Goal: Information Seeking & Learning: Check status

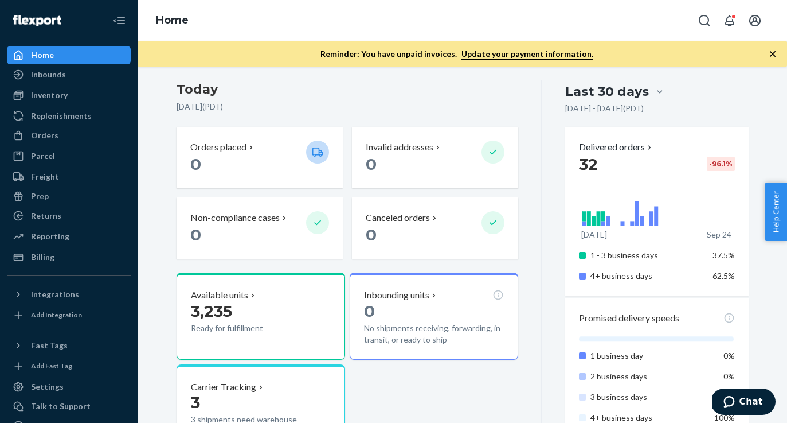
scroll to position [173, 0]
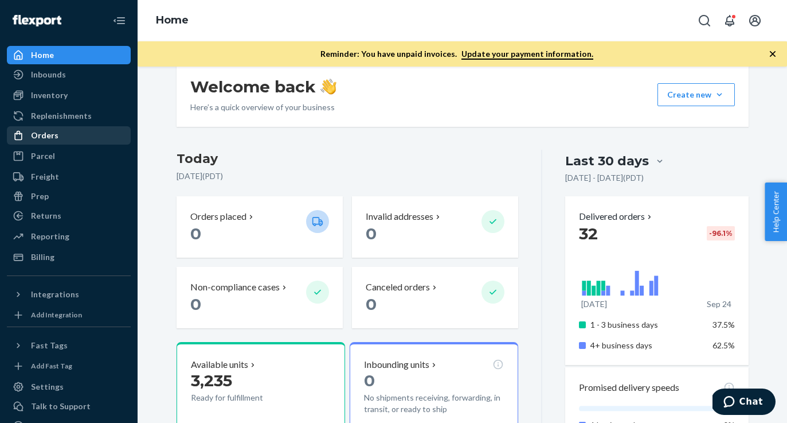
click at [58, 127] on ul "Home Inbounds Shipping Plans Problems Inventory Products Branded Packaging Repl…" at bounding box center [69, 156] width 124 height 220
click at [57, 128] on div "Orders" at bounding box center [69, 135] width 122 height 16
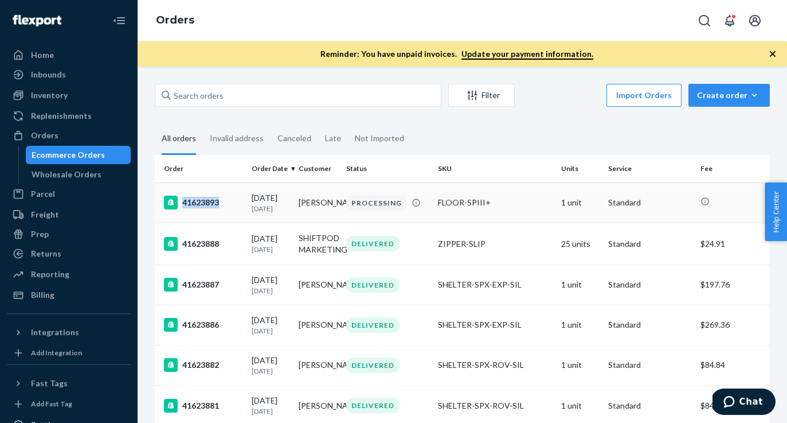
drag, startPoint x: 231, startPoint y: 201, endPoint x: 218, endPoint y: 204, distance: 12.8
click at [218, 204] on div "41623893" at bounding box center [203, 203] width 79 height 14
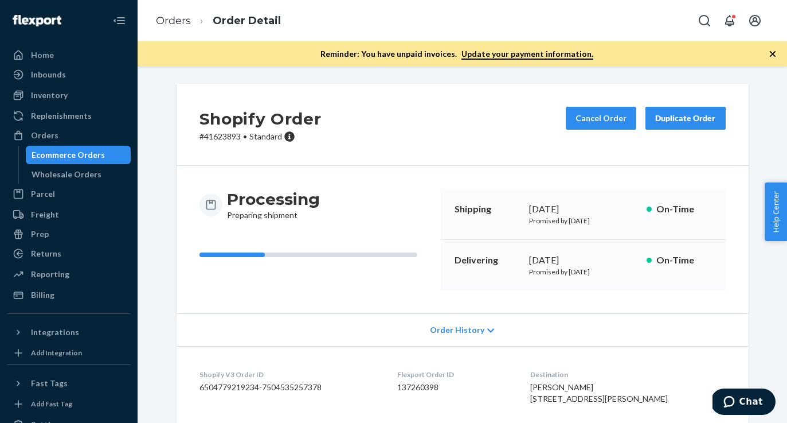
click at [67, 151] on div "Ecommerce Orders" at bounding box center [68, 154] width 73 height 11
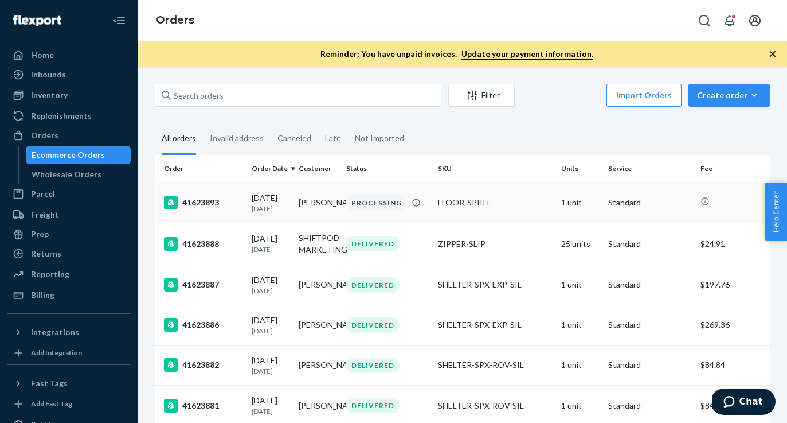
click at [372, 206] on div "PROCESSING" at bounding box center [376, 202] width 61 height 15
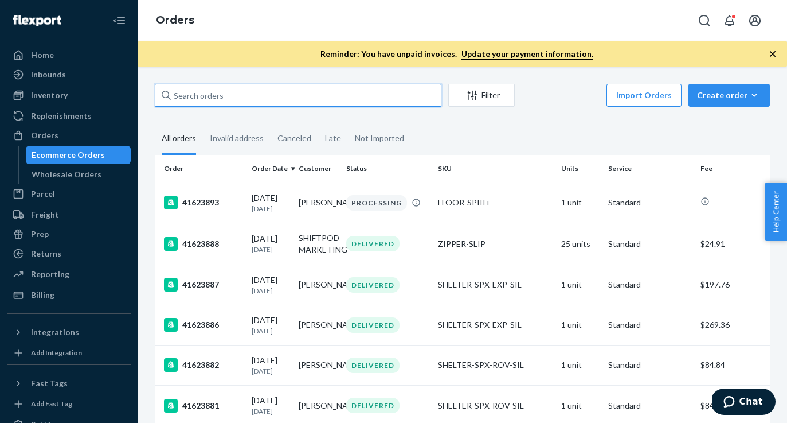
click at [252, 94] on input "text" at bounding box center [298, 95] width 287 height 23
paste input "41623895"
type input "41623895"
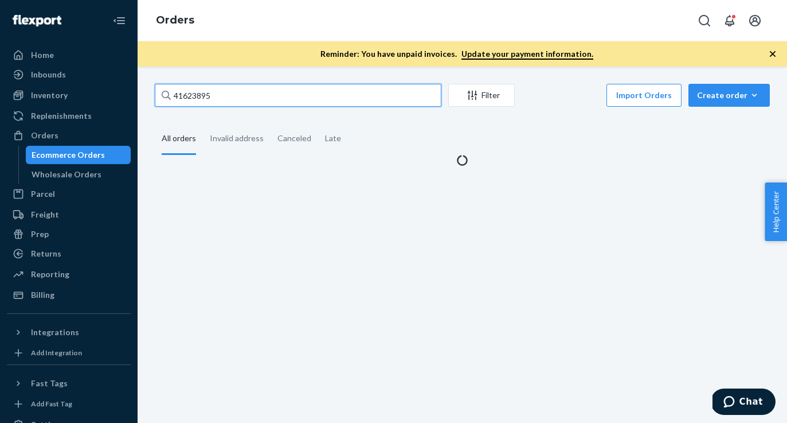
click at [260, 93] on input "41623895" at bounding box center [298, 95] width 287 height 23
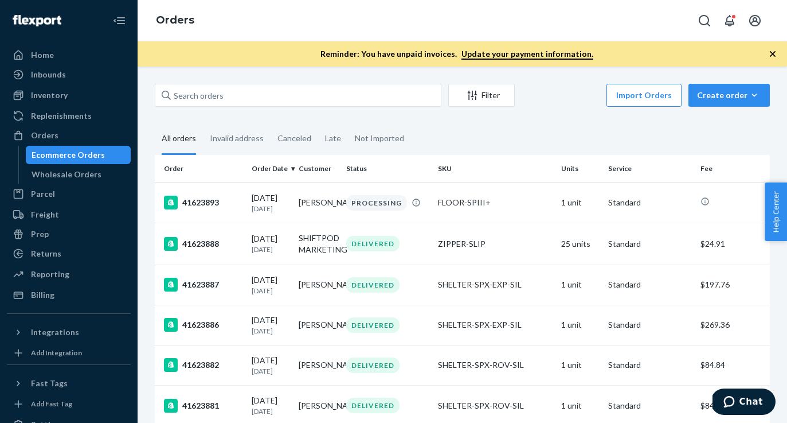
click at [771, 53] on icon "button" at bounding box center [772, 53] width 11 height 11
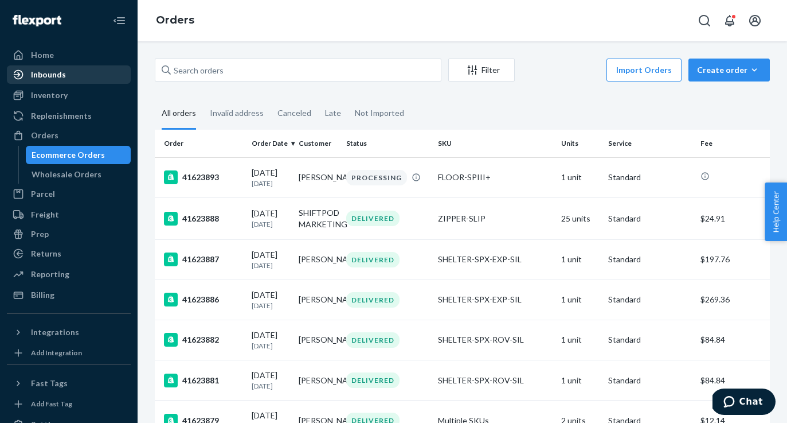
click at [83, 75] on div "Inbounds" at bounding box center [69, 75] width 122 height 16
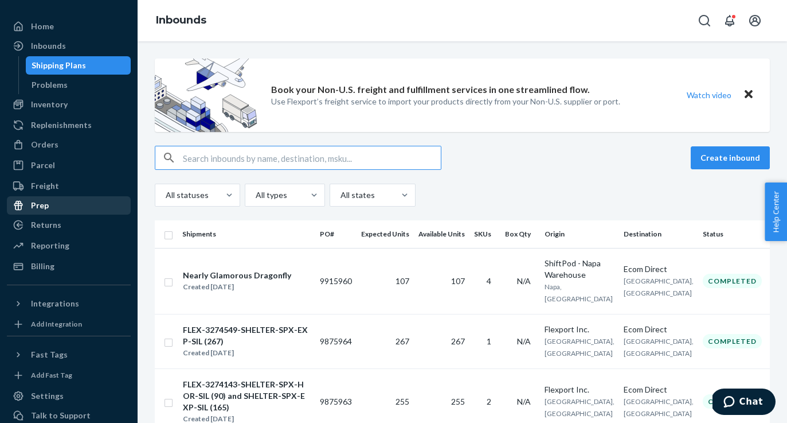
scroll to position [21, 0]
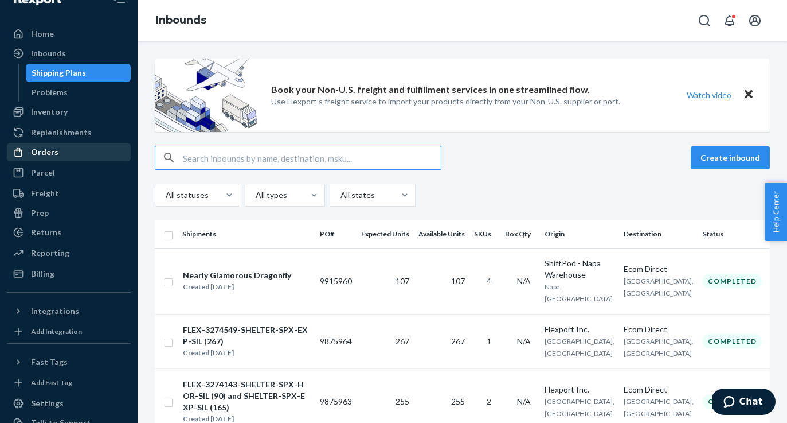
click at [58, 152] on div "Orders" at bounding box center [69, 152] width 122 height 16
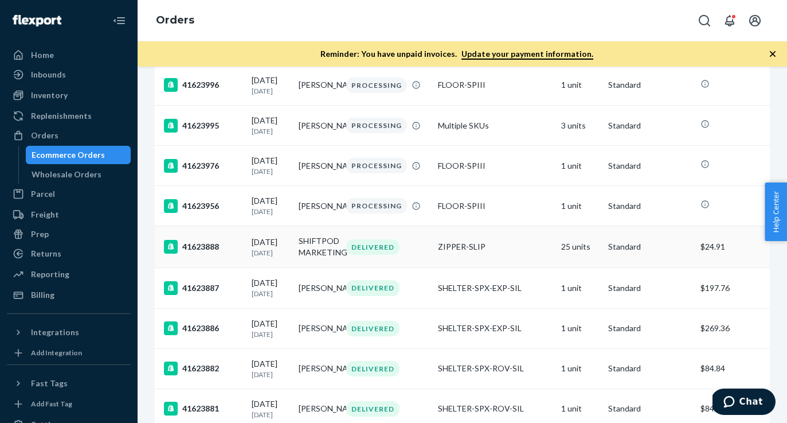
scroll to position [248, 0]
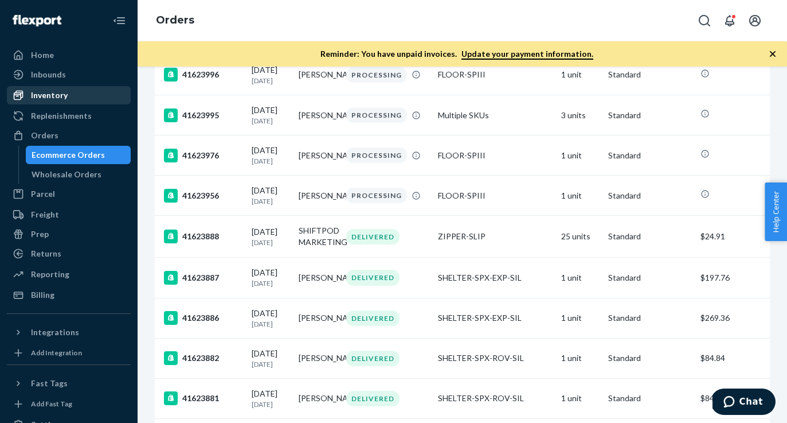
click at [52, 91] on div "Inventory" at bounding box center [49, 94] width 37 height 11
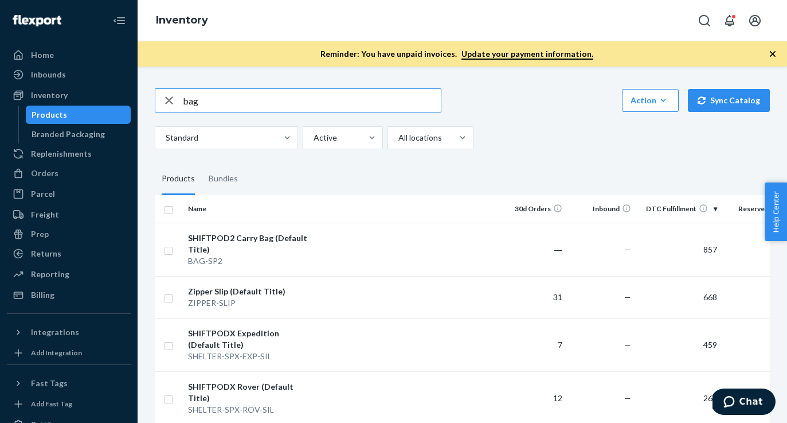
type input "bag"
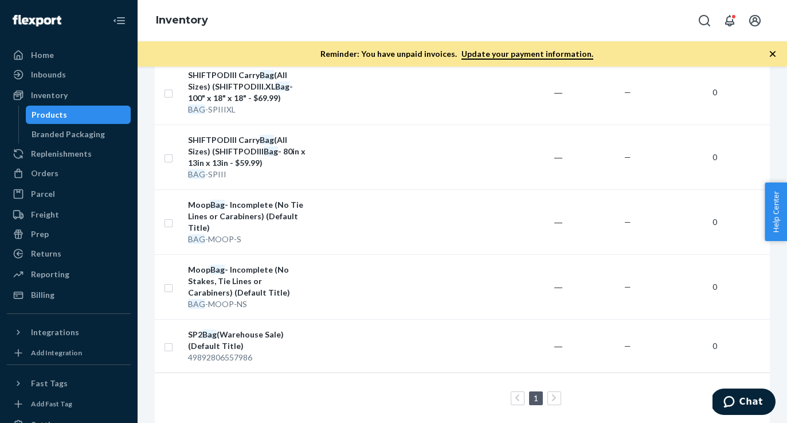
scroll to position [292, 0]
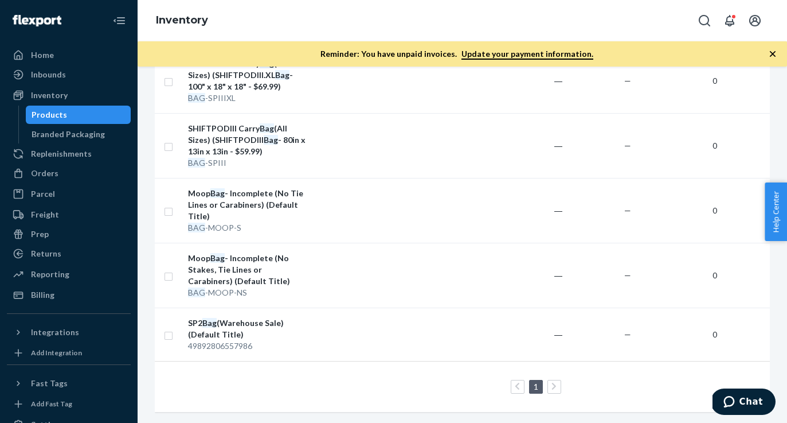
click at [551, 388] on link at bounding box center [554, 387] width 13 height 14
click at [518, 388] on icon at bounding box center [518, 386] width 4 height 7
click at [556, 391] on link at bounding box center [554, 387] width 13 height 14
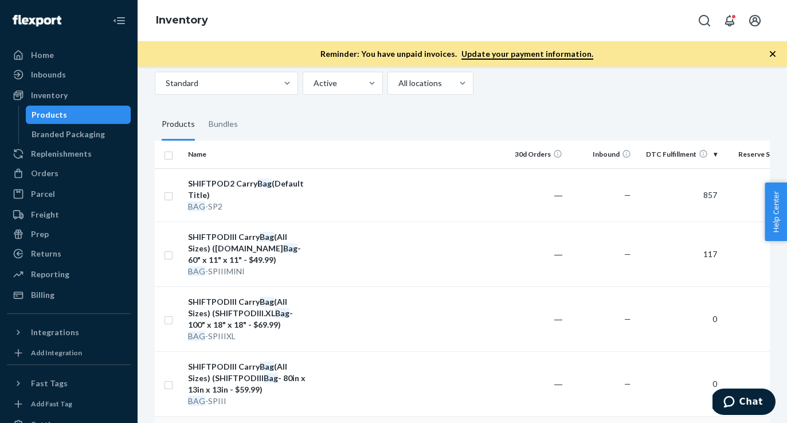
scroll to position [0, 0]
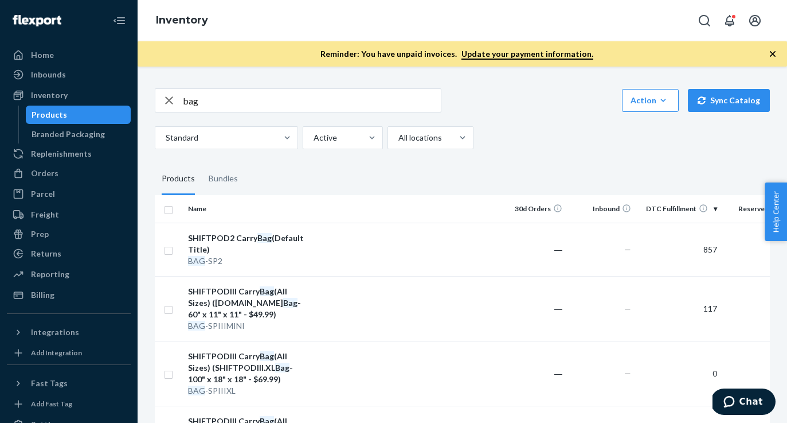
click at [205, 104] on input "bag" at bounding box center [312, 100] width 258 height 23
click at [167, 103] on icon "button" at bounding box center [169, 100] width 14 height 23
click at [343, 106] on input "text" at bounding box center [312, 100] width 258 height 23
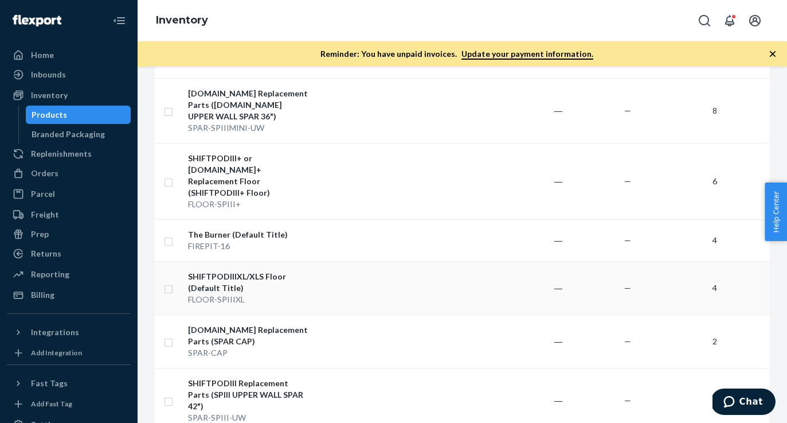
scroll to position [1149, 0]
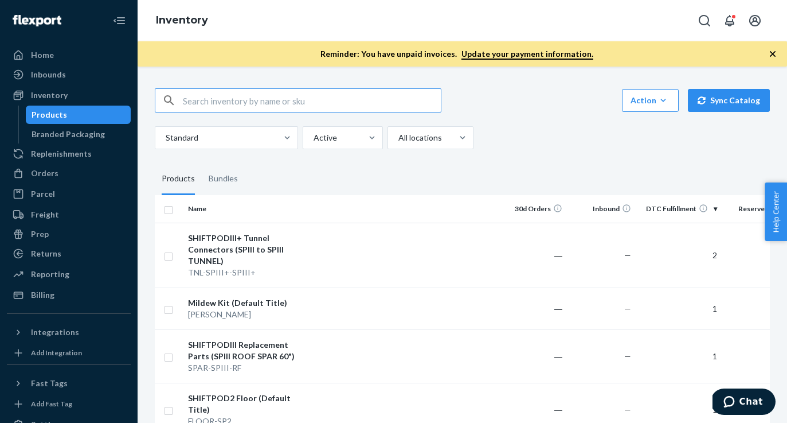
click at [210, 93] on input "text" at bounding box center [312, 100] width 258 height 23
type input "floor"
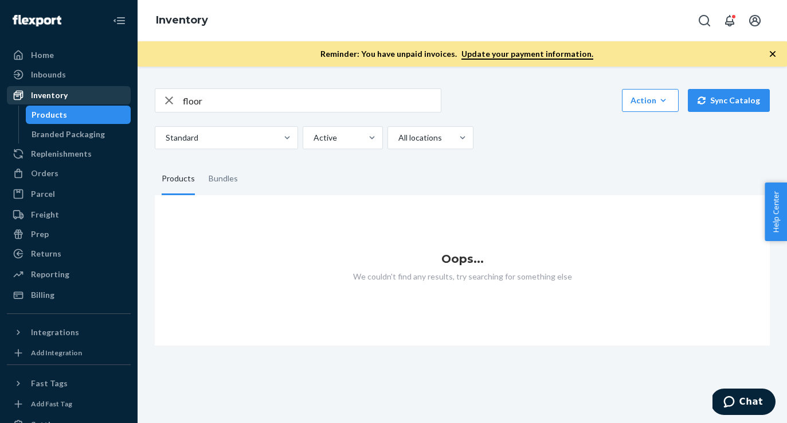
click at [62, 101] on div "Inventory" at bounding box center [69, 95] width 122 height 16
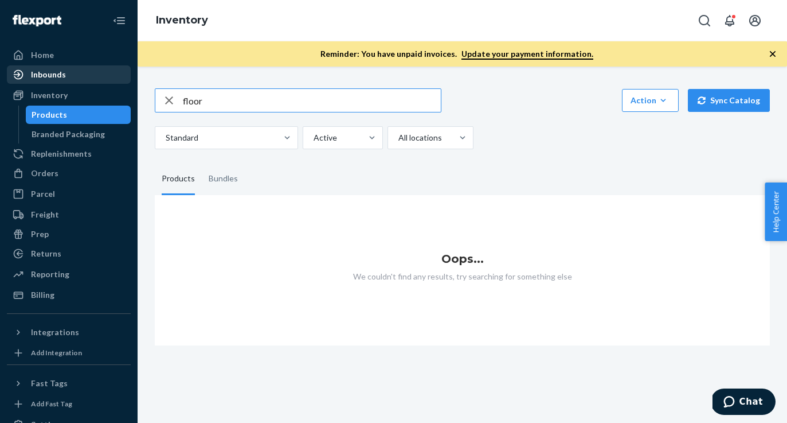
drag, startPoint x: 245, startPoint y: 103, endPoint x: 92, endPoint y: 69, distance: 156.8
click at [92, 69] on div "Home Inbounds Shipping Plans Problems Inventory Products Branded Packaging Repl…" at bounding box center [393, 211] width 787 height 423
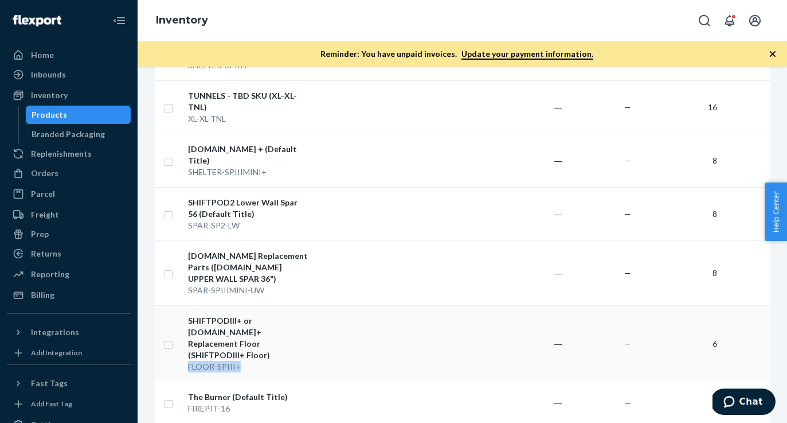
drag, startPoint x: 253, startPoint y: 314, endPoint x: 188, endPoint y: 314, distance: 66.0
click at [188, 361] on div "FLOOR-SPIII+" at bounding box center [248, 366] width 120 height 11
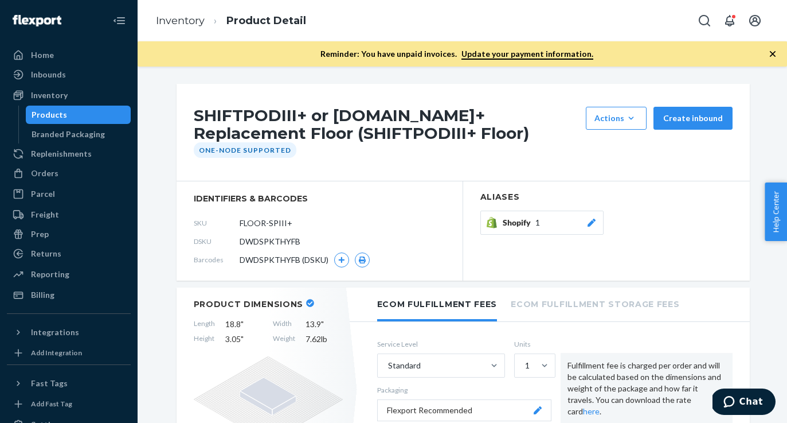
drag, startPoint x: 310, startPoint y: 223, endPoint x: 212, endPoint y: 223, distance: 98.1
click at [211, 223] on div "SKU FLOOR-SPIII+" at bounding box center [320, 223] width 252 height 18
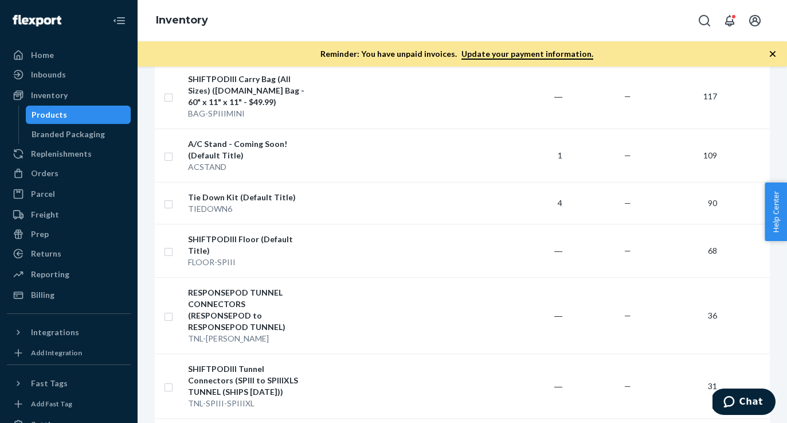
scroll to position [418, 0]
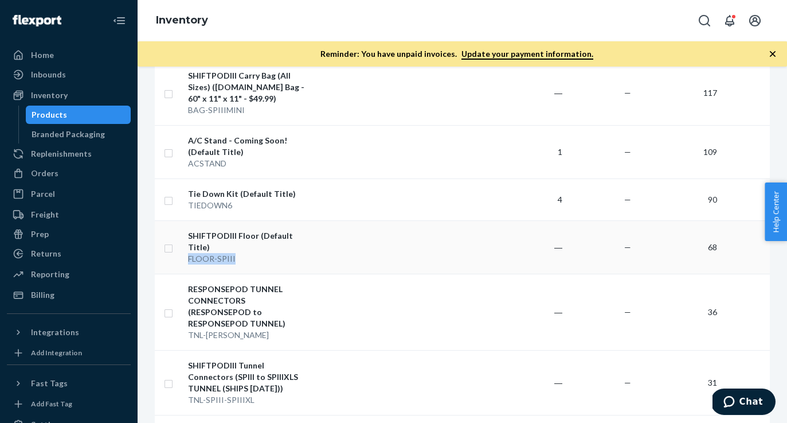
drag, startPoint x: 242, startPoint y: 237, endPoint x: 188, endPoint y: 240, distance: 54.6
click at [188, 240] on td "SHIFTPODIII Floor (Default Title) FLOOR-SPIII" at bounding box center [248, 246] width 129 height 53
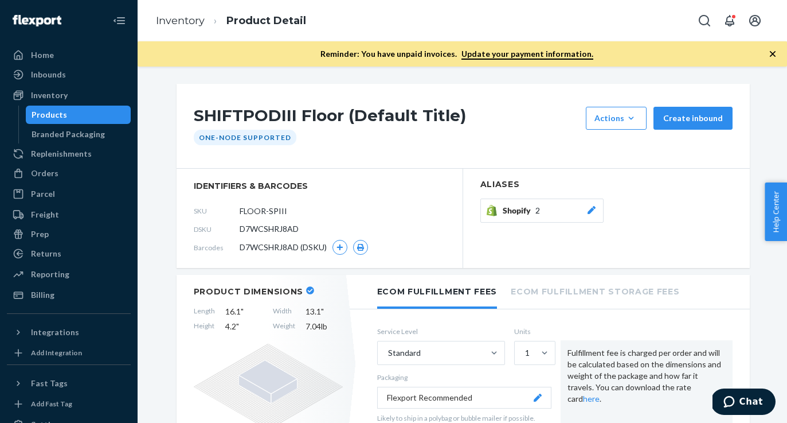
drag, startPoint x: 307, startPoint y: 217, endPoint x: 213, endPoint y: 217, distance: 94.1
click at [213, 217] on div "SKU FLOOR-SPIII" at bounding box center [320, 210] width 252 height 18
click at [258, 210] on input "FLOOR-SPIII" at bounding box center [290, 211] width 89 height 22
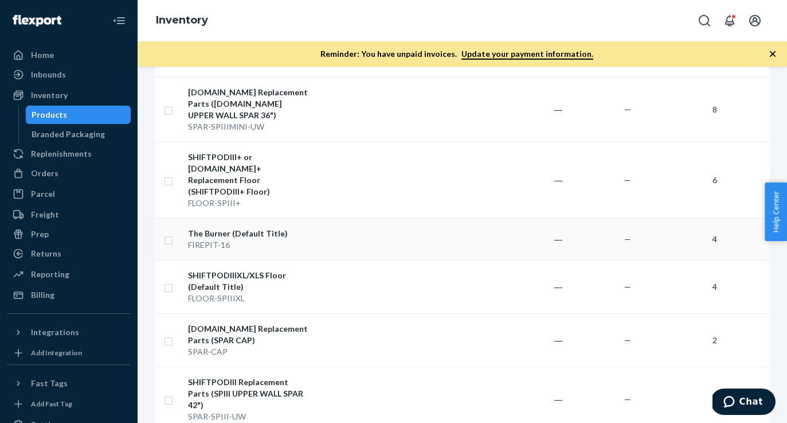
scroll to position [1106, 0]
drag, startPoint x: 247, startPoint y: 241, endPoint x: 154, endPoint y: 281, distance: 101.0
drag, startPoint x: 181, startPoint y: 241, endPoint x: 248, endPoint y: 242, distance: 67.1
click at [249, 259] on tr "SHIFTPODIIIXL/XLS Floor (Default Title) FLOOR-SPIIIXL ― — 4 — 138" at bounding box center [524, 285] width 739 height 53
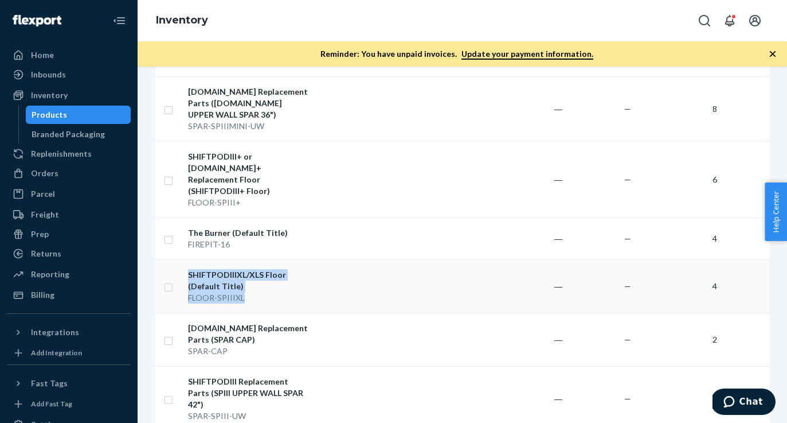
copy tr "SHIFTPODIIIXL/XLS Floor (Default Title) FLOOR-SPIIIXL"
drag, startPoint x: 247, startPoint y: 241, endPoint x: 190, endPoint y: 240, distance: 56.8
click at [190, 292] on div "FLOOR-SPIIIXL" at bounding box center [248, 297] width 120 height 11
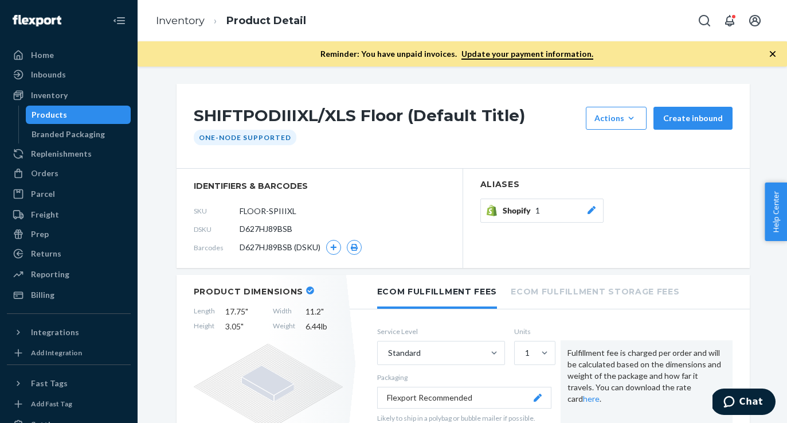
drag, startPoint x: 300, startPoint y: 213, endPoint x: 190, endPoint y: 202, distance: 110.1
click at [190, 202] on section "identifiers & barcodes SKU FLOOR-SPIIIXL DSKU D627HJ89BSB Barcodes D627HJ89BSB …" at bounding box center [320, 218] width 287 height 99
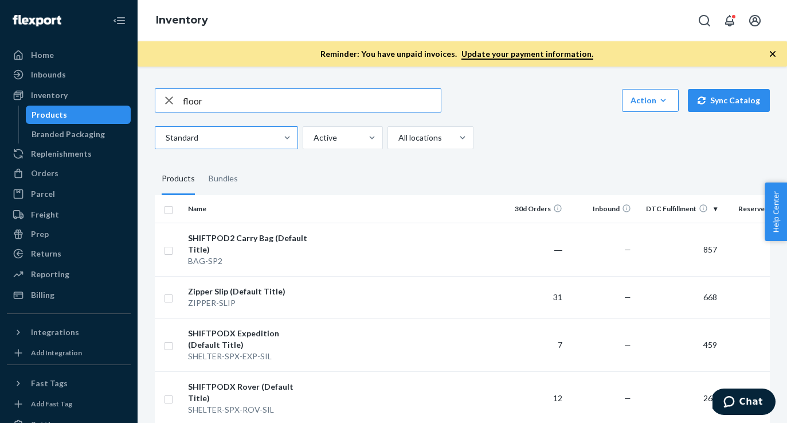
type input "floor"
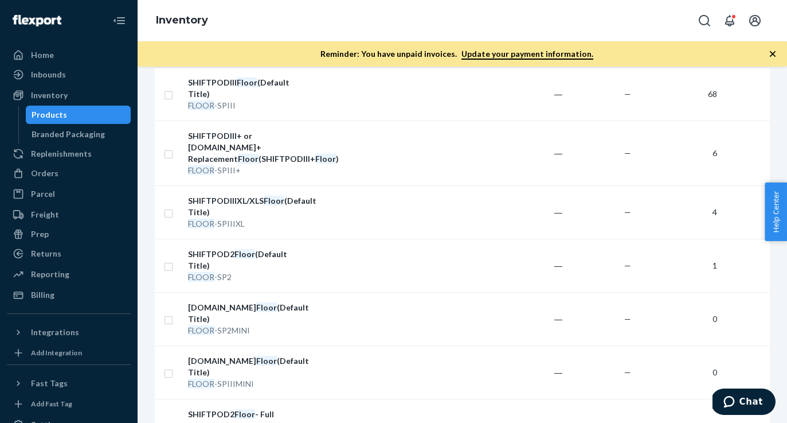
scroll to position [156, 0]
